Goal: Book appointment/travel/reservation

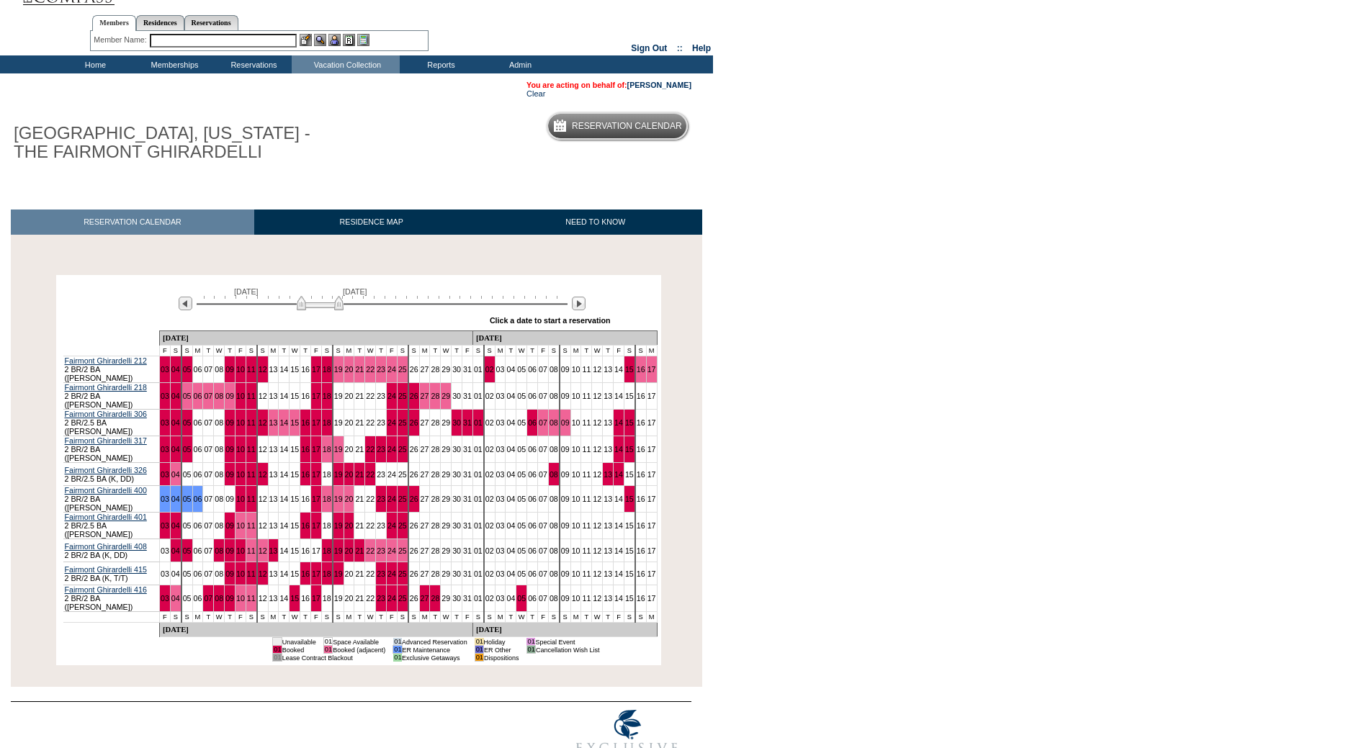
scroll to position [37, 0]
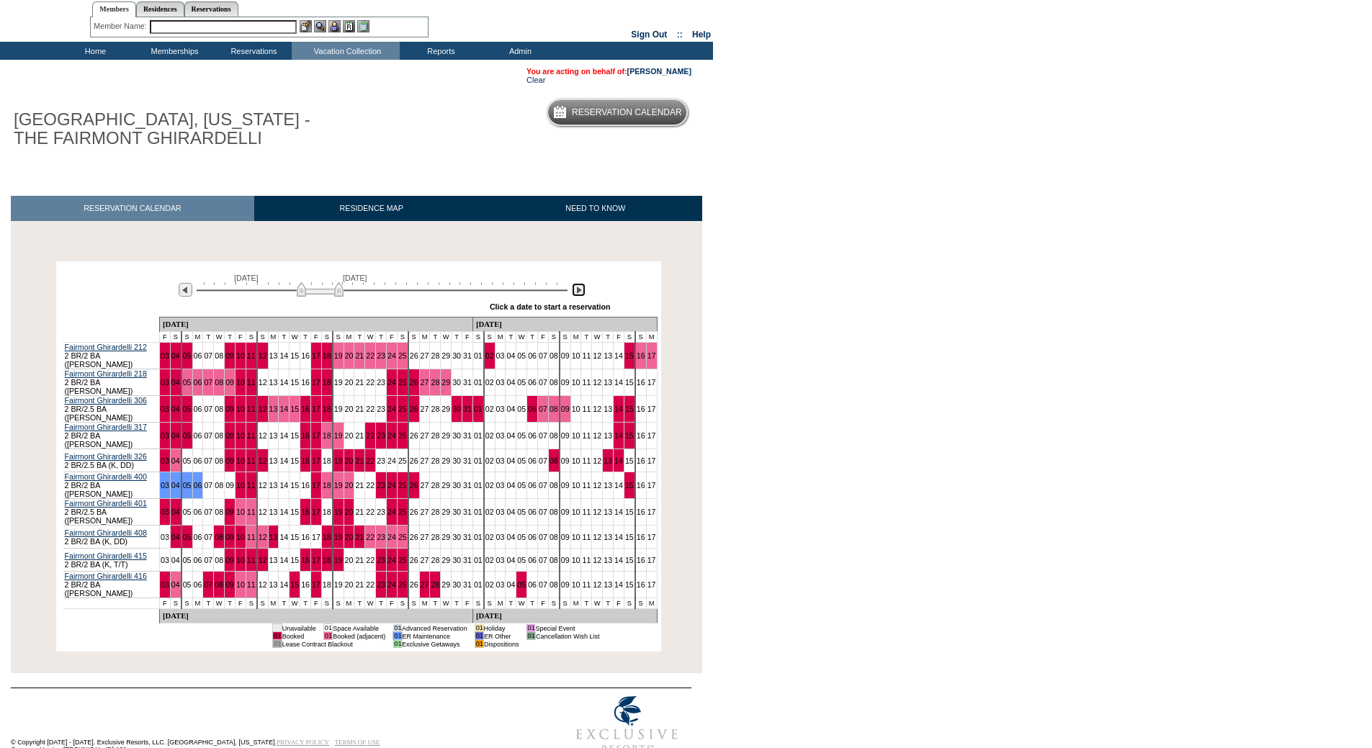
click at [578, 292] on img at bounding box center [579, 290] width 14 height 14
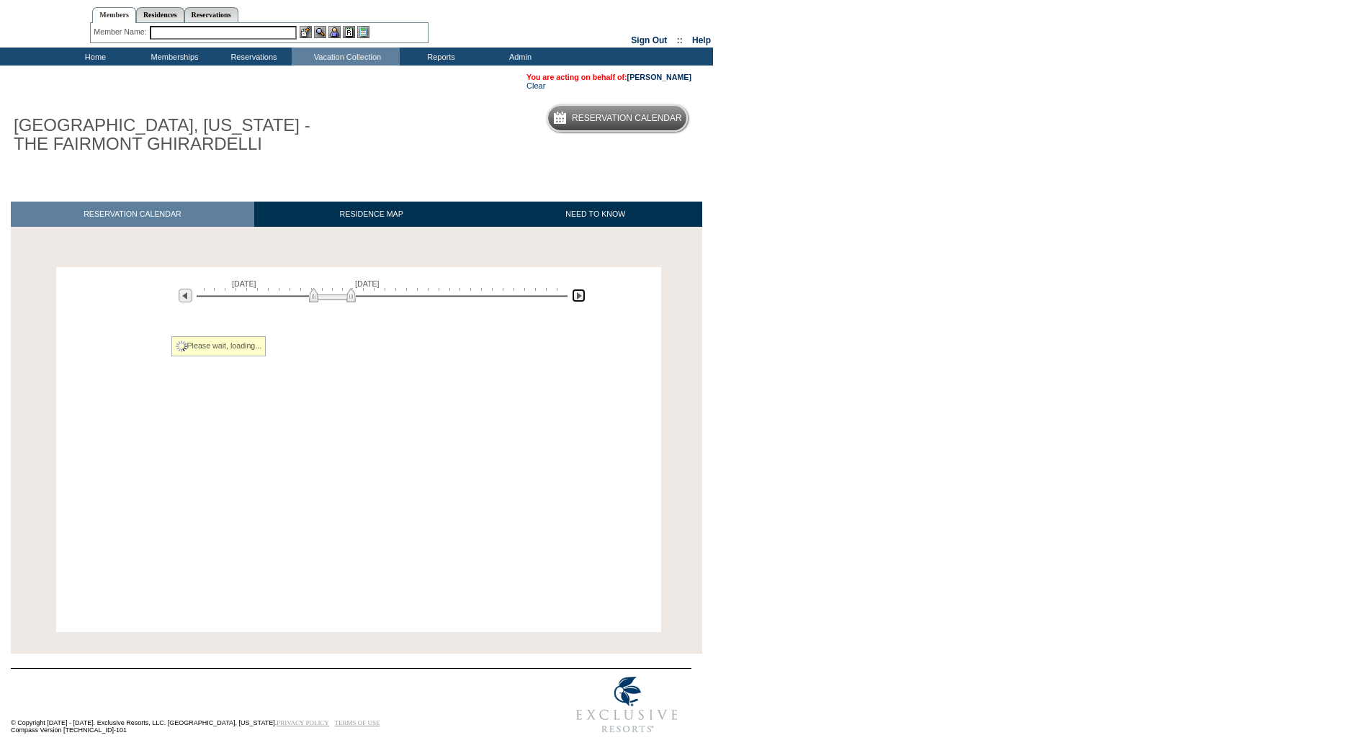
click at [578, 292] on img at bounding box center [579, 296] width 14 height 14
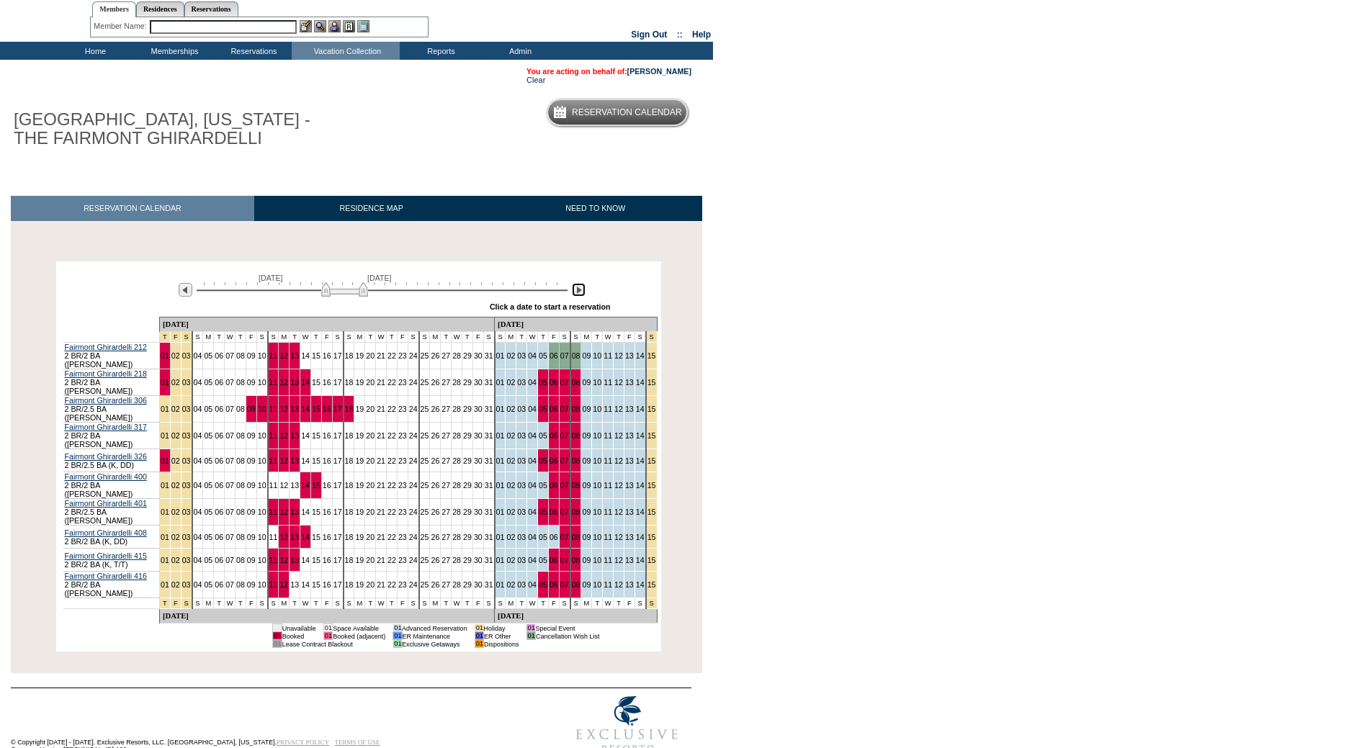
click at [578, 291] on img at bounding box center [579, 290] width 14 height 14
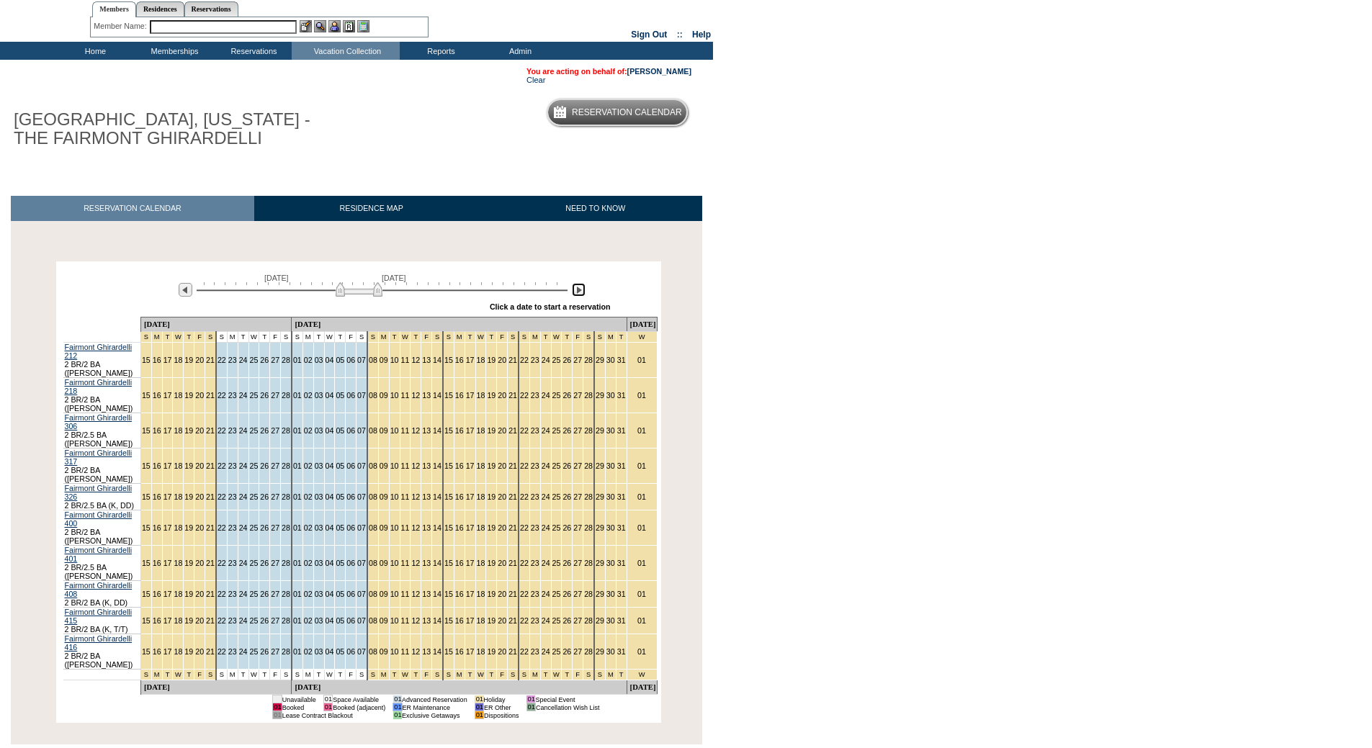
click at [376, 297] on img at bounding box center [359, 289] width 47 height 14
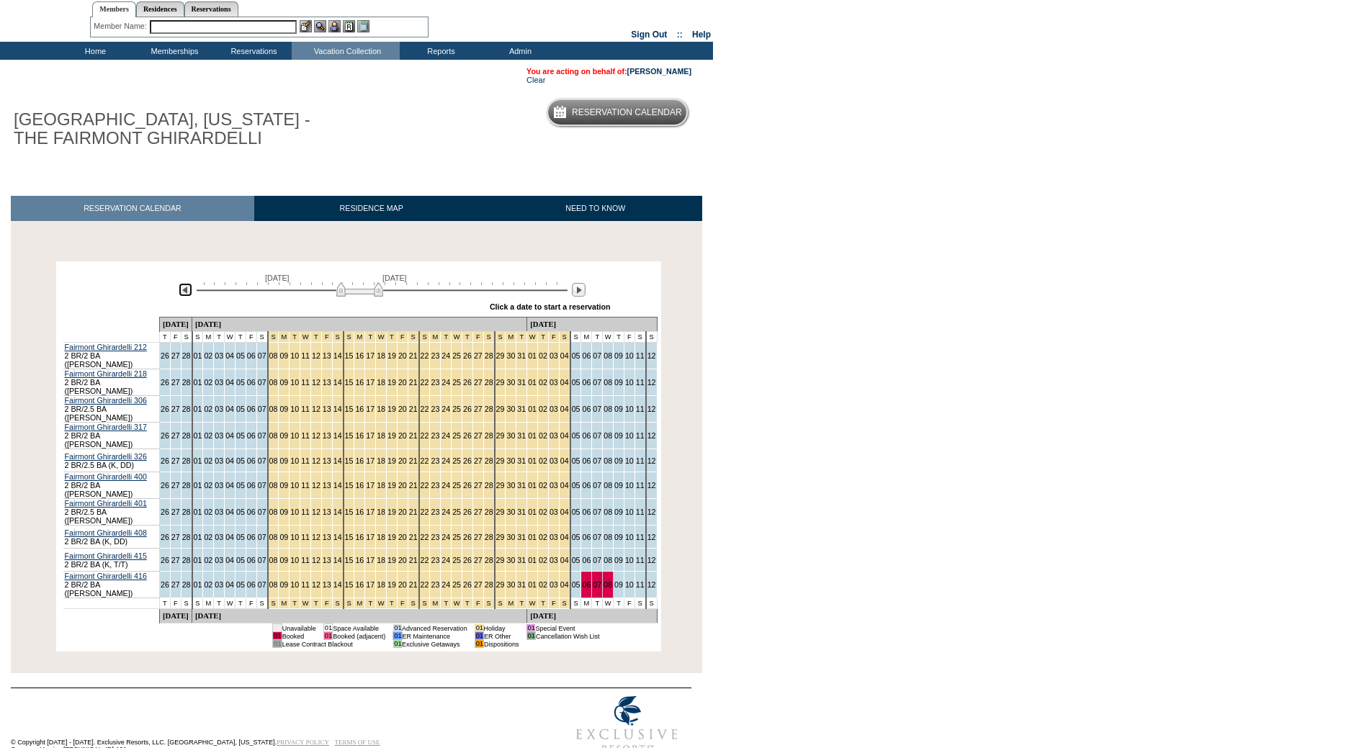
click at [187, 289] on img at bounding box center [186, 290] width 14 height 14
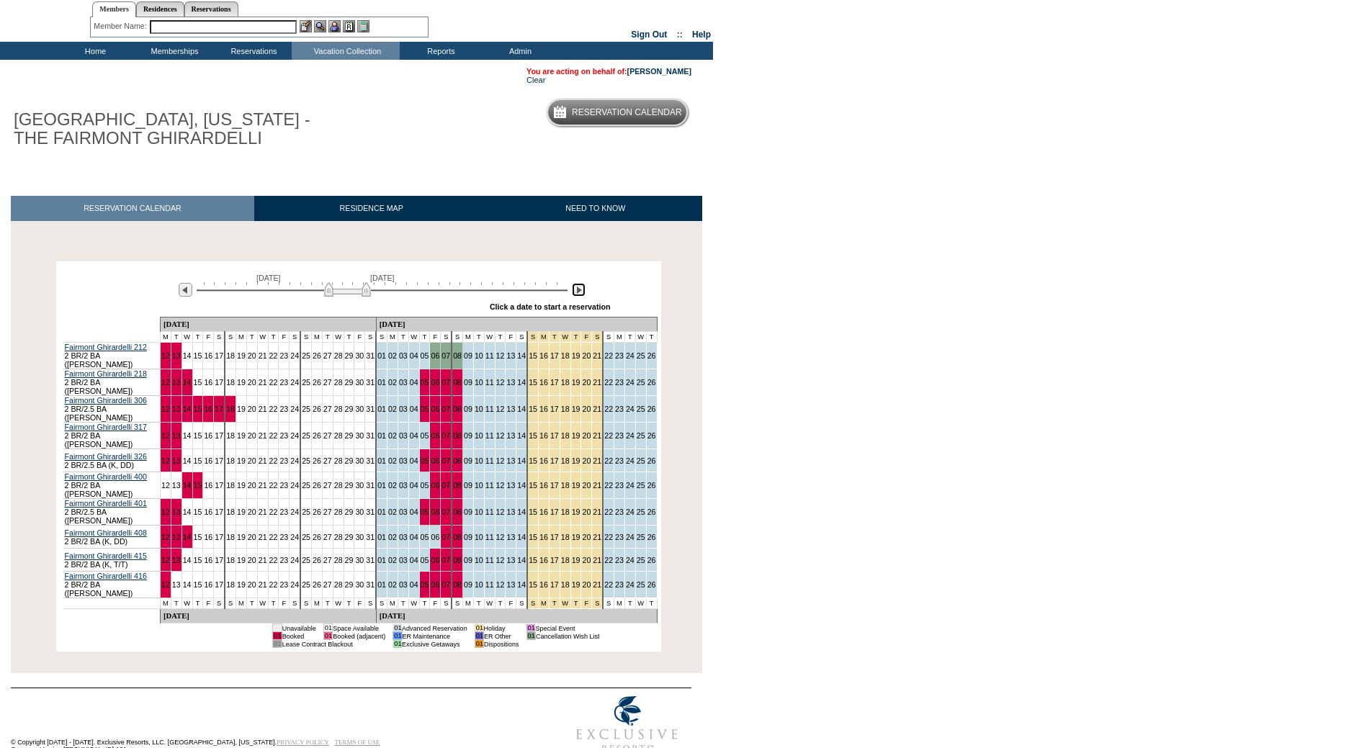
click at [576, 291] on img at bounding box center [579, 290] width 14 height 14
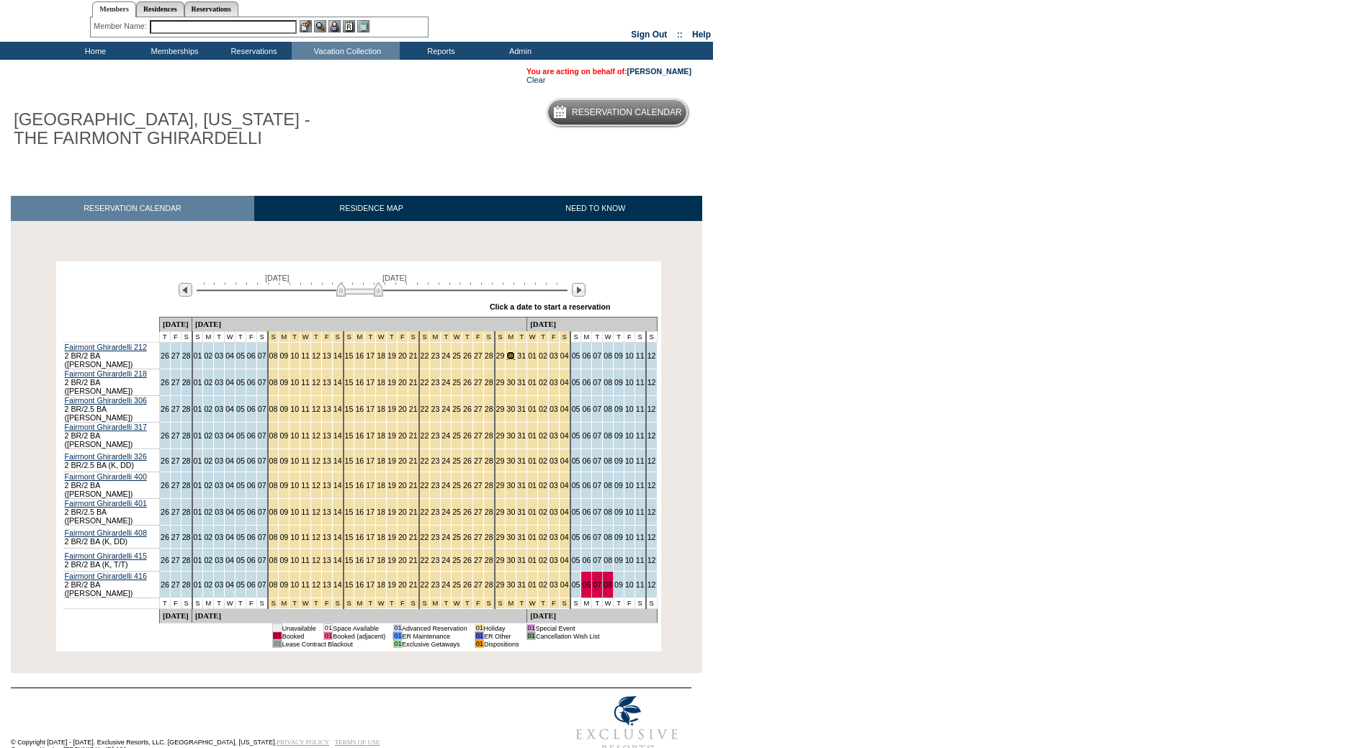
click at [506, 354] on link "30" at bounding box center [510, 356] width 9 height 9
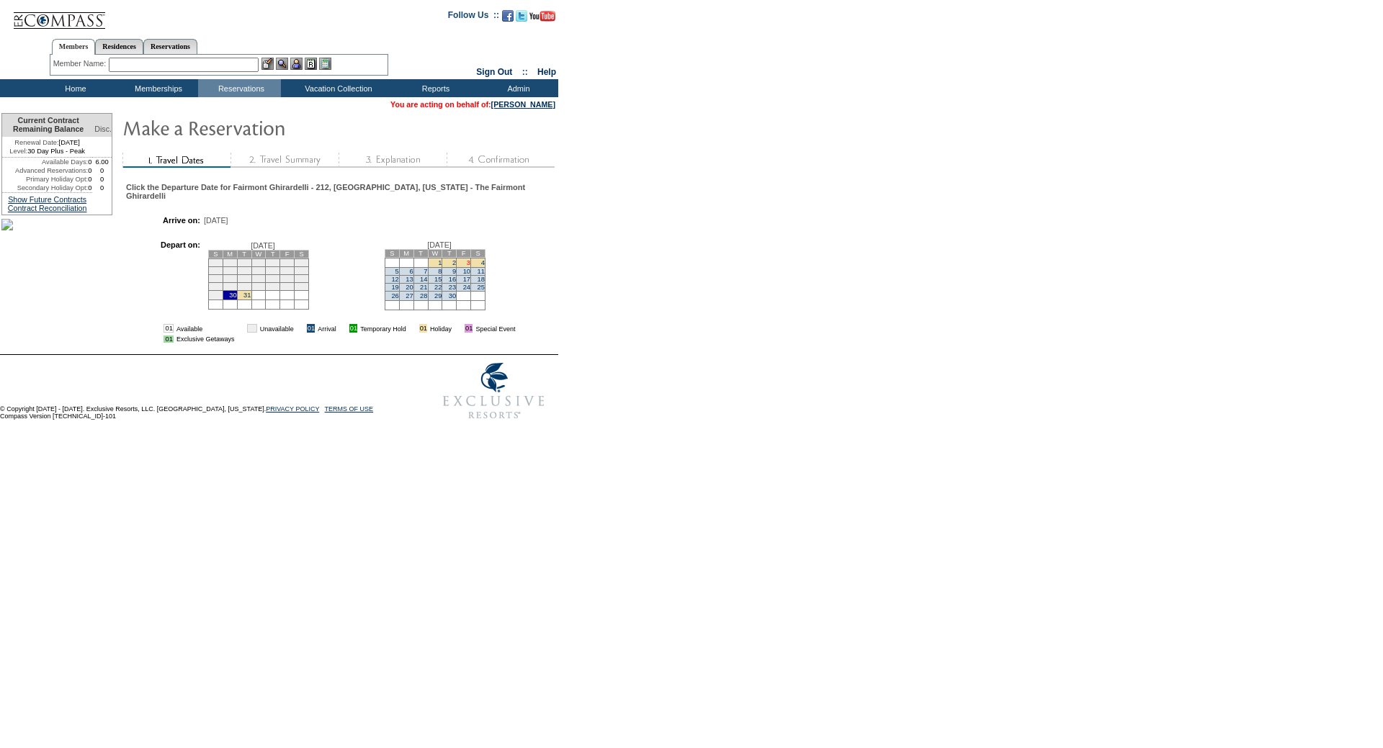
click at [470, 267] on link "3" at bounding box center [469, 262] width 4 height 7
